Goal: Task Accomplishment & Management: Manage account settings

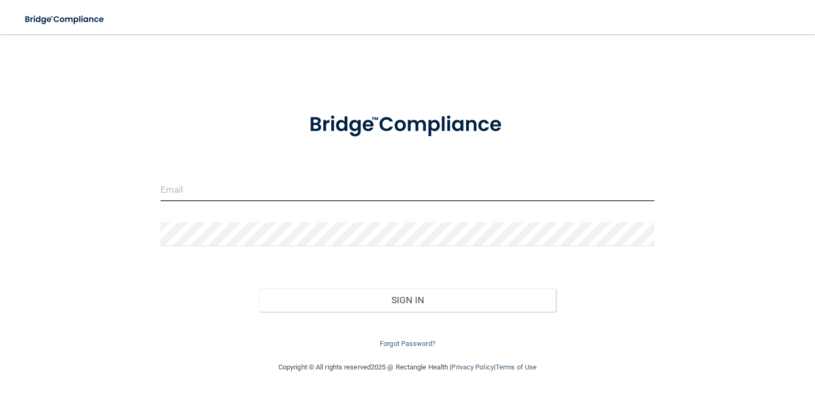
click at [198, 177] on input "email" at bounding box center [408, 189] width 494 height 24
type input "[EMAIL_ADDRESS][DOMAIN_NAME]"
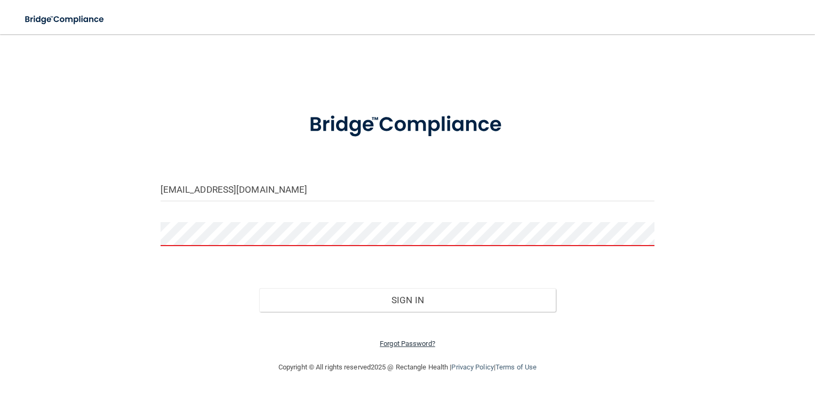
click at [418, 343] on link "Forgot Password?" at bounding box center [407, 343] width 55 height 8
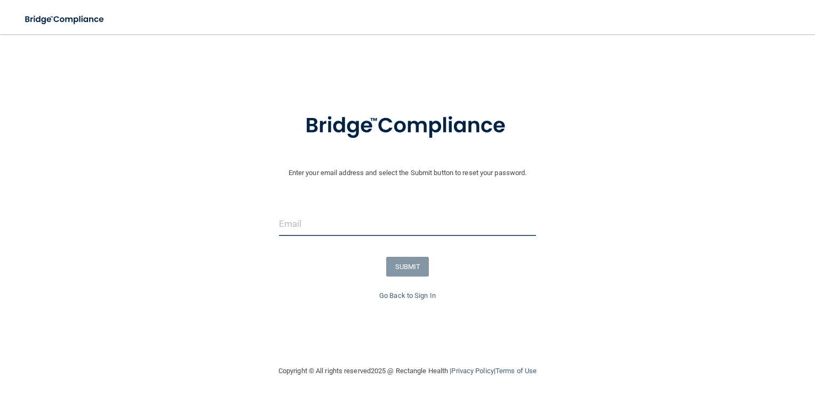
click at [315, 225] on input "email" at bounding box center [408, 224] width 258 height 24
type input "[EMAIL_ADDRESS][DOMAIN_NAME]"
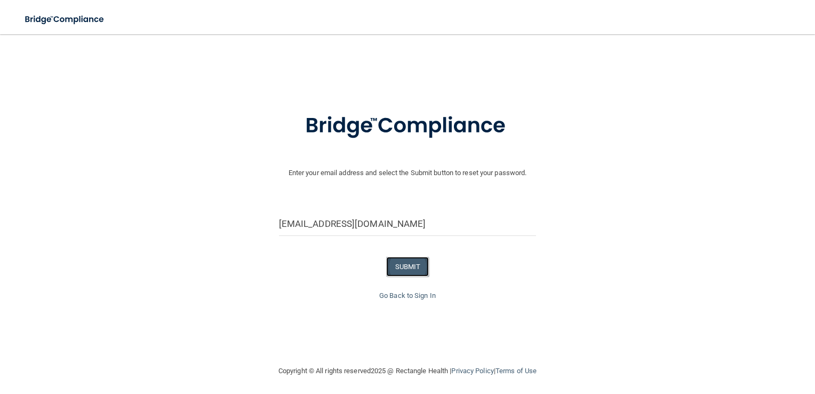
click at [404, 265] on button "SUBMIT" at bounding box center [407, 267] width 43 height 20
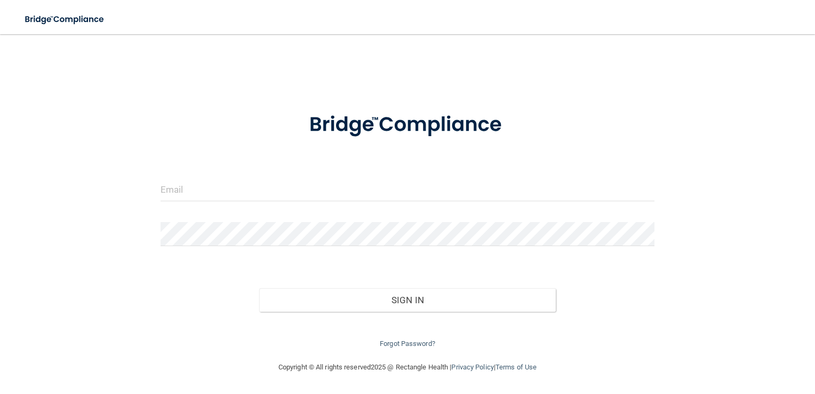
click at [83, 132] on div "Invalid email/password. You don't have permission to access that page. Sign In …" at bounding box center [407, 197] width 772 height 305
click at [181, 194] on input "email" at bounding box center [408, 189] width 494 height 24
type input "[EMAIL_ADDRESS][DOMAIN_NAME]"
